Goal: Task Accomplishment & Management: Complete application form

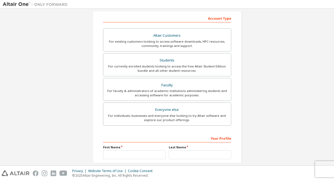
scroll to position [78, 0]
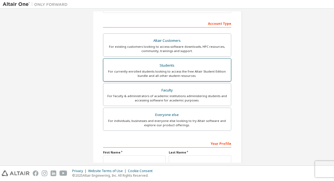
click at [171, 74] on div "For currently enrolled students looking to access the free Altair Student Editi…" at bounding box center [166, 73] width 121 height 9
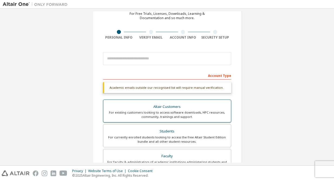
scroll to position [26, 0]
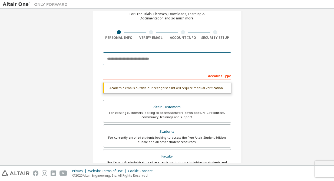
click at [154, 61] on input "email" at bounding box center [167, 58] width 128 height 13
type input "**********"
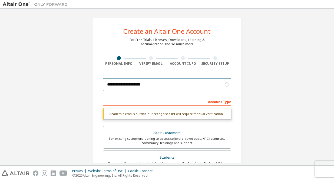
scroll to position [149, 0]
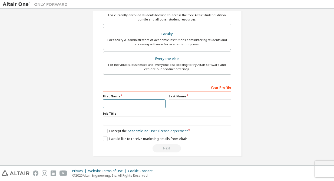
click at [141, 101] on input "text" at bounding box center [134, 103] width 62 height 9
type input "**********"
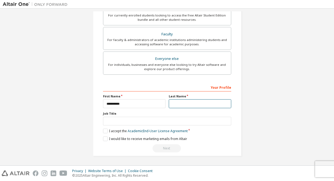
click at [182, 106] on input "text" at bounding box center [200, 103] width 62 height 9
type input "***"
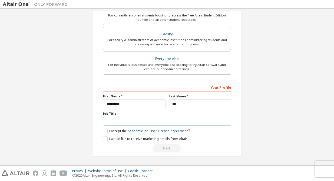
click at [171, 122] on input "text" at bounding box center [167, 121] width 128 height 9
click at [103, 130] on label "I accept the Academic End-User License Agreement" at bounding box center [145, 131] width 85 height 5
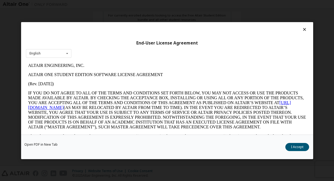
scroll to position [0, 0]
click at [292, 147] on button "I Accept" at bounding box center [297, 147] width 24 height 8
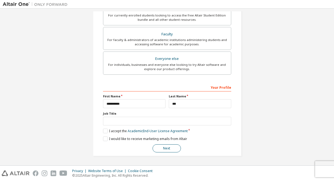
click at [168, 151] on button "Next" at bounding box center [166, 149] width 28 height 8
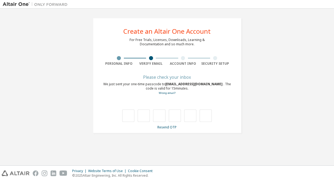
type input "*"
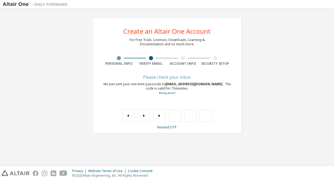
type input "*"
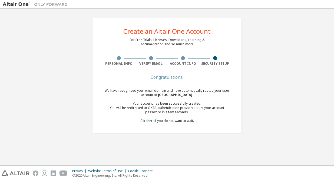
click at [180, 34] on div "Create an Altair One Account" at bounding box center [166, 31] width 87 height 6
click at [168, 76] on div "Congratulations!" at bounding box center [167, 77] width 128 height 3
click at [176, 86] on div "Congratulations! We have recognised your email domain and have automatically ro…" at bounding box center [167, 103] width 128 height 54
drag, startPoint x: 163, startPoint y: 106, endPoint x: 203, endPoint y: 113, distance: 40.5
click at [203, 113] on div "You will be redirected to OKTA authentication provider to set your account pass…" at bounding box center [167, 110] width 128 height 9
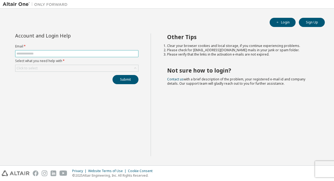
click at [94, 55] on input "text" at bounding box center [76, 54] width 121 height 4
type input "**********"
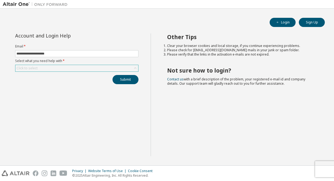
click at [78, 70] on div "Click to select" at bounding box center [76, 68] width 123 height 6
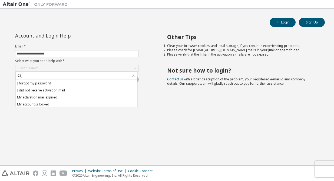
click at [61, 123] on div "**********" at bounding box center [77, 95] width 148 height 123
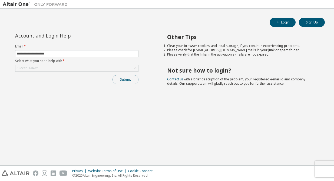
click at [121, 81] on button "Submit" at bounding box center [125, 79] width 26 height 9
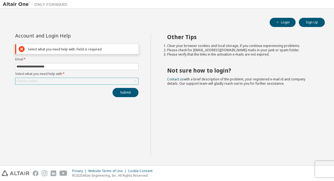
click at [87, 80] on div "Click to select" at bounding box center [76, 81] width 123 height 6
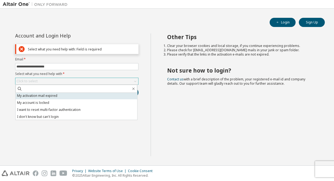
scroll to position [15, 0]
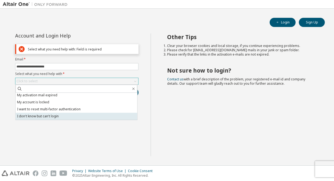
click at [73, 113] on li "I don't know but can't login" at bounding box center [77, 116] width 122 height 7
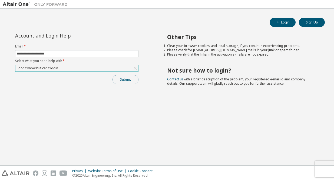
click at [122, 79] on button "Submit" at bounding box center [125, 79] width 26 height 9
